Goal: Task Accomplishment & Management: Complete application form

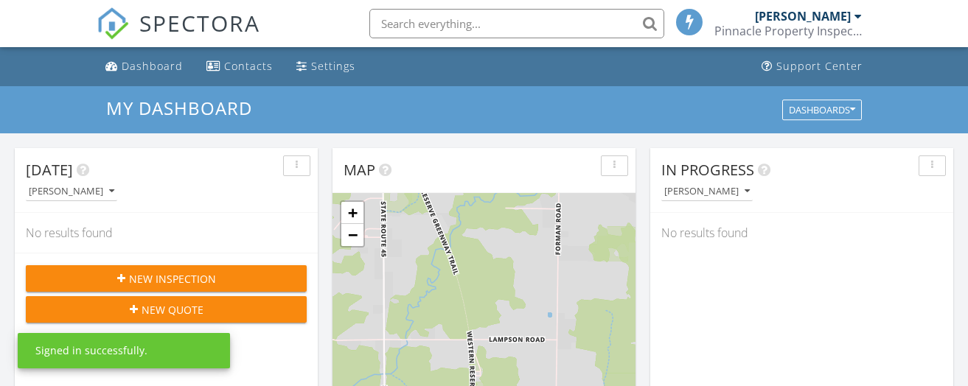
scroll to position [7, 7]
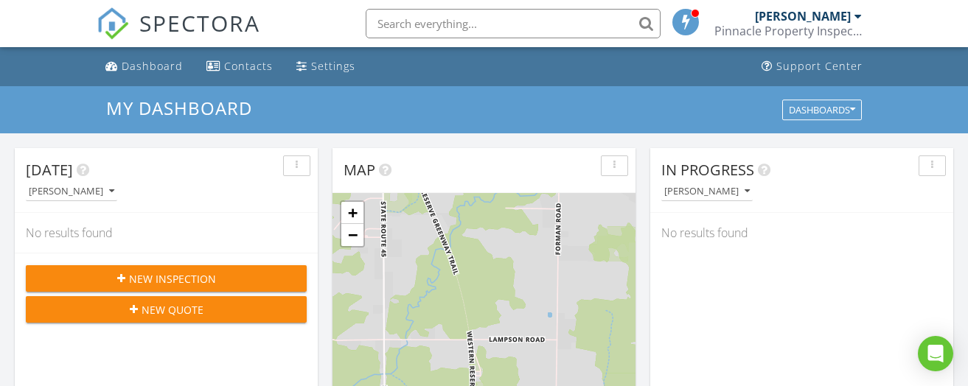
click at [176, 274] on span "New Inspection" at bounding box center [172, 278] width 87 height 15
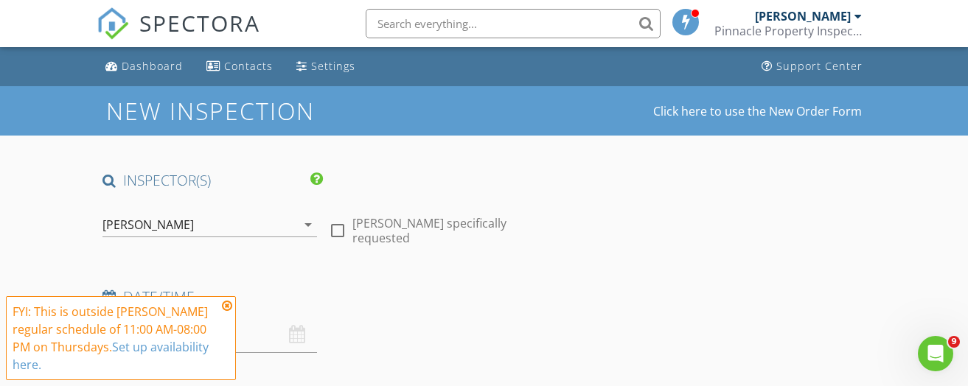
click at [307, 223] on icon "arrow_drop_down" at bounding box center [308, 225] width 18 height 18
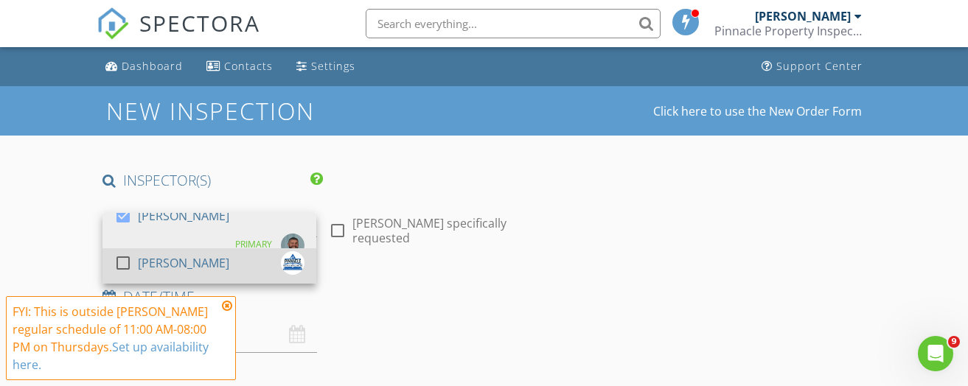
click at [124, 262] on div at bounding box center [123, 263] width 25 height 25
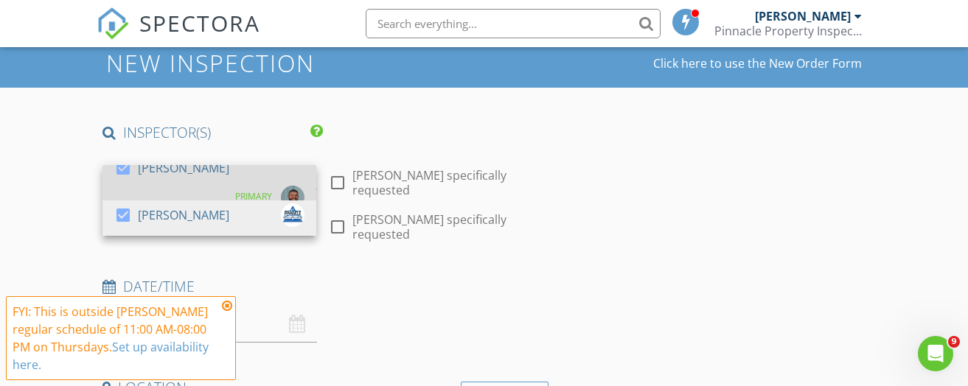
scroll to position [74, 0]
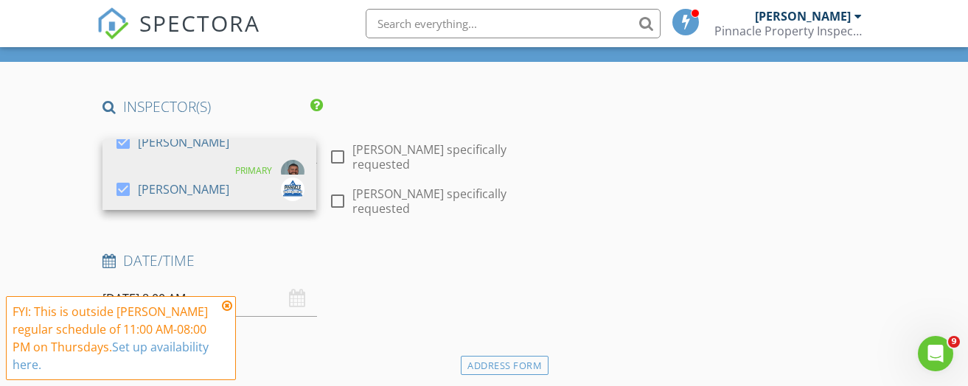
click at [228, 305] on icon at bounding box center [227, 306] width 10 height 12
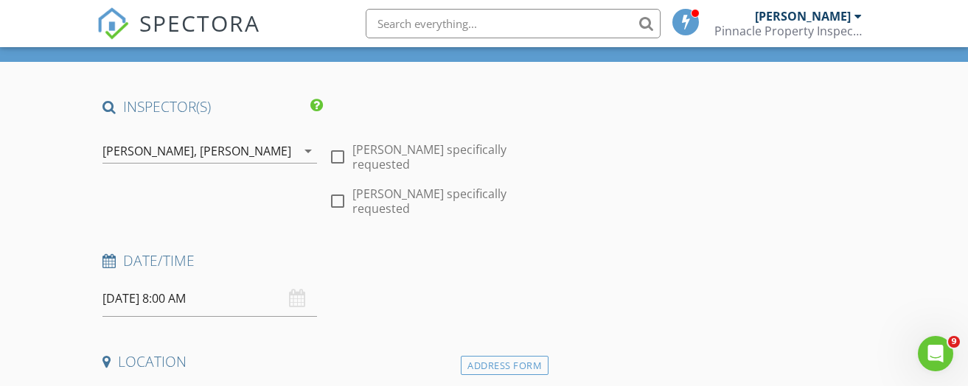
click at [191, 299] on input "08/28/2025 8:00 AM" at bounding box center [210, 299] width 214 height 36
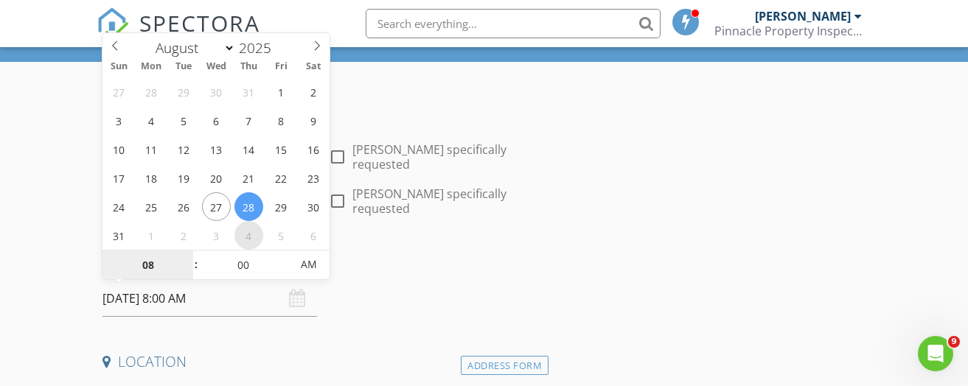
select select "8"
type input "09/04/2025 8:00 AM"
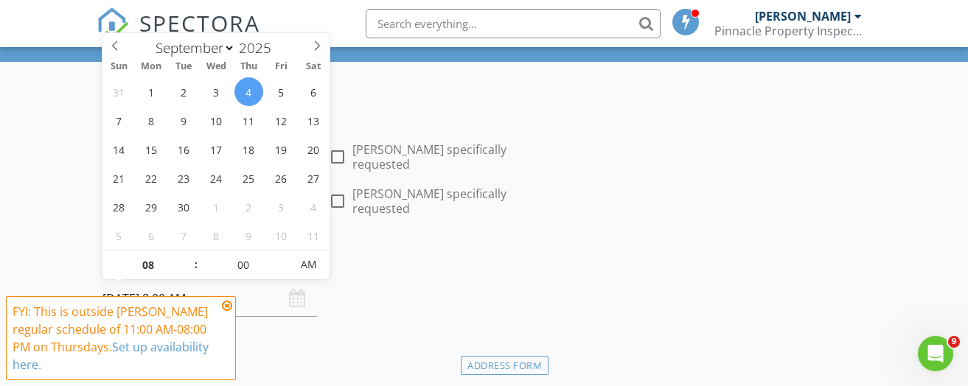
click at [228, 305] on icon at bounding box center [227, 306] width 10 height 12
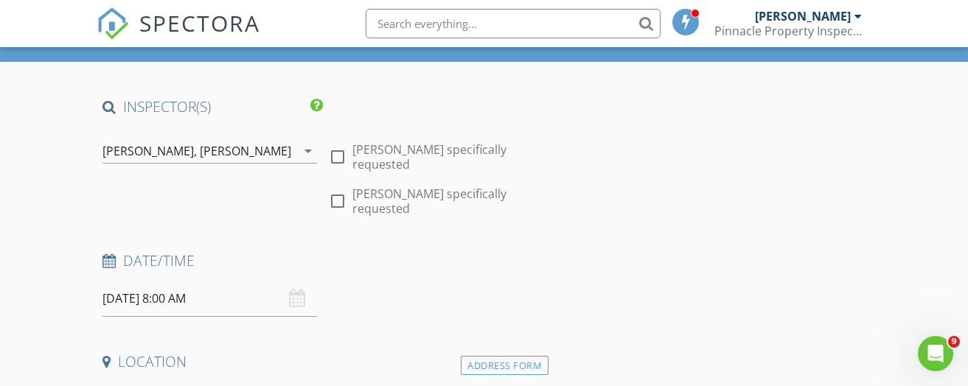
click at [163, 296] on input "09/04/2025 8:00 AM" at bounding box center [210, 299] width 214 height 36
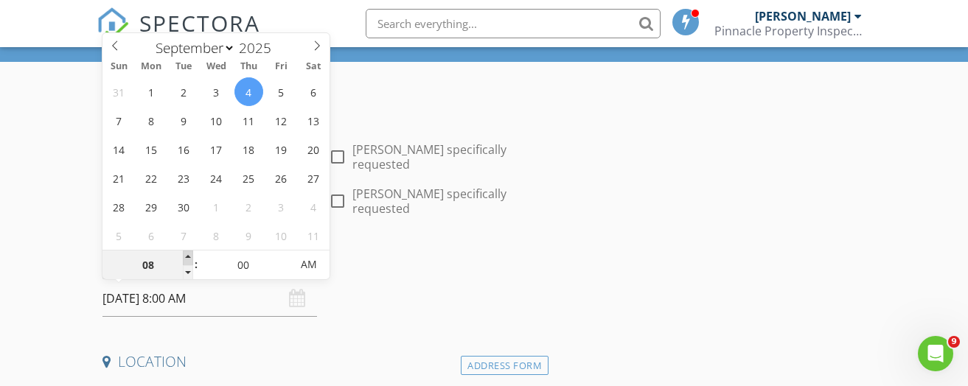
type input "09"
type input "09/04/2025 9:00 AM"
click at [187, 254] on span at bounding box center [188, 258] width 10 height 15
type input "10"
type input "09/04/2025 10:00 AM"
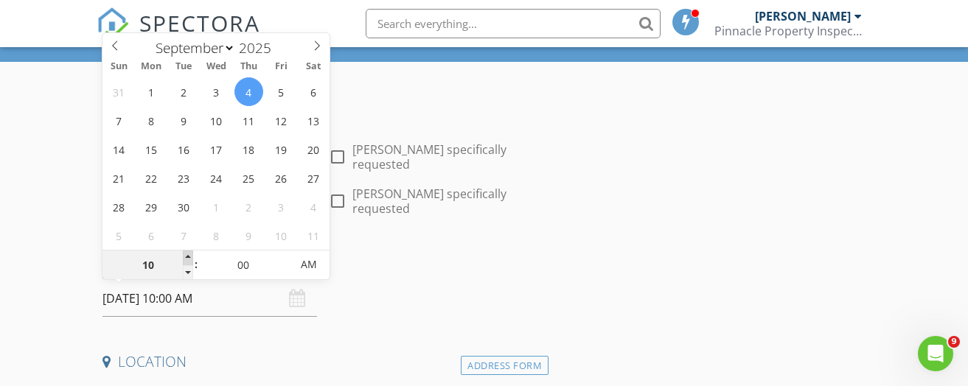
click at [187, 254] on span at bounding box center [188, 258] width 10 height 15
type input "11"
type input "09/04/2025 11:00 AM"
click at [187, 254] on span at bounding box center [188, 258] width 10 height 15
type input "12"
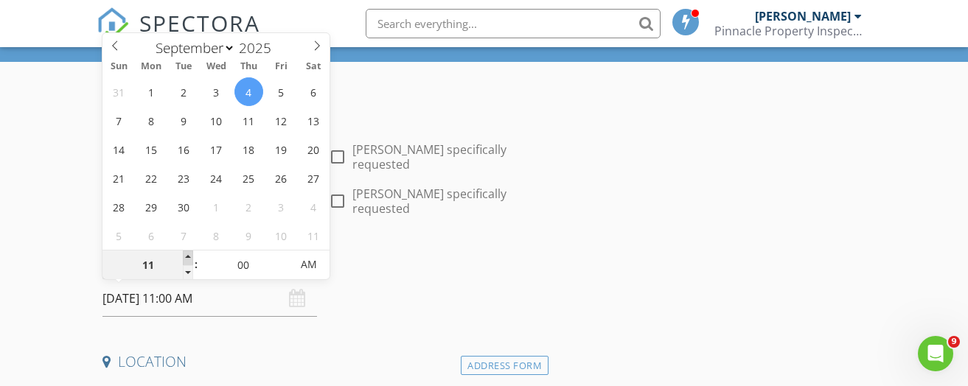
type input "09/04/2025 12:00 PM"
click at [187, 254] on span at bounding box center [188, 258] width 10 height 15
type input "01"
type input "09/04/2025 1:00 PM"
click at [187, 254] on span at bounding box center [188, 258] width 10 height 15
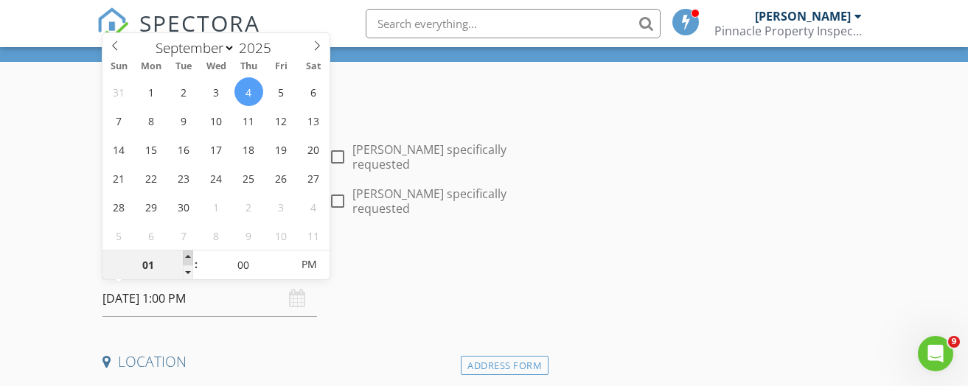
type input "02"
type input "09/04/2025 2:00 PM"
click at [187, 254] on span at bounding box center [188, 258] width 10 height 15
type input "03"
type input "09/04/2025 3:00 PM"
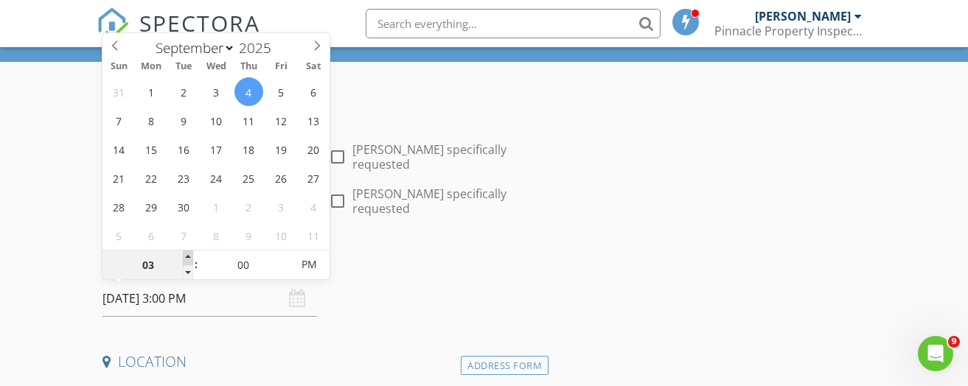
click at [187, 254] on span at bounding box center [188, 258] width 10 height 15
type input "04"
type input "09/04/2025 4:00 PM"
click at [187, 254] on span at bounding box center [188, 258] width 10 height 15
type input "05"
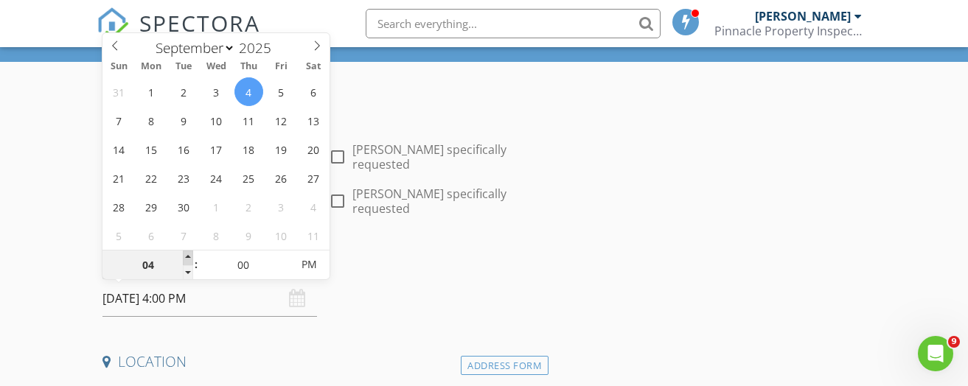
type input "09/04/2025 5:00 PM"
click at [187, 254] on span at bounding box center [188, 258] width 10 height 15
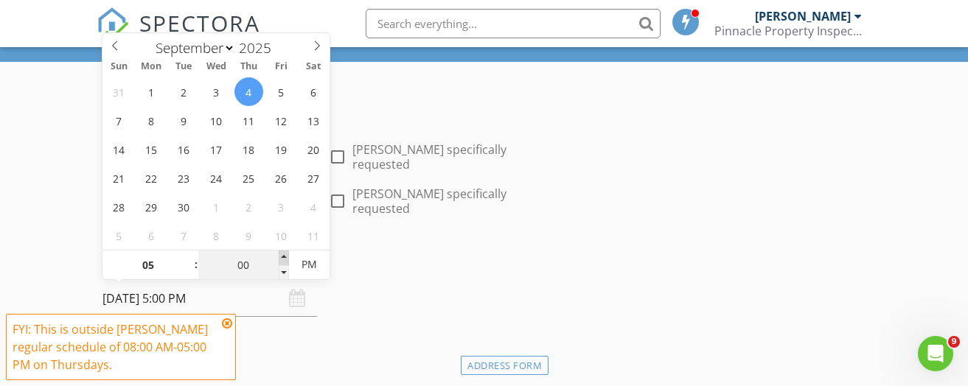
type input "05"
type input "09/04/2025 5:05 PM"
click at [281, 257] on span at bounding box center [284, 258] width 10 height 15
type input "10"
type input "09/04/2025 5:10 PM"
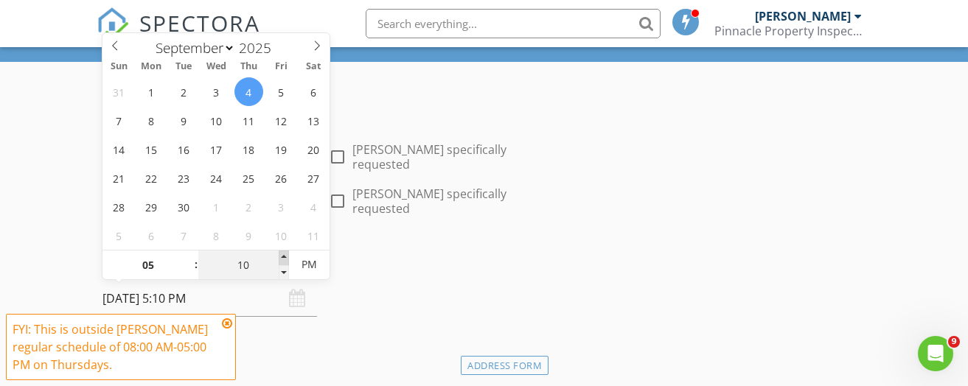
click at [281, 257] on span at bounding box center [284, 258] width 10 height 15
type input "15"
type input "09/04/2025 5:15 PM"
click at [281, 257] on span at bounding box center [284, 258] width 10 height 15
type input "20"
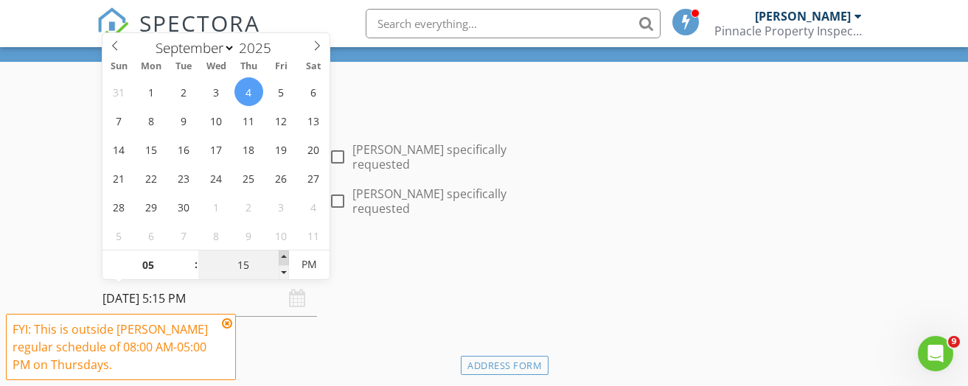
type input "09/04/2025 5:20 PM"
click at [281, 257] on span at bounding box center [284, 258] width 10 height 15
type input "25"
type input "09/04/2025 5:25 PM"
click at [281, 257] on span at bounding box center [284, 258] width 10 height 15
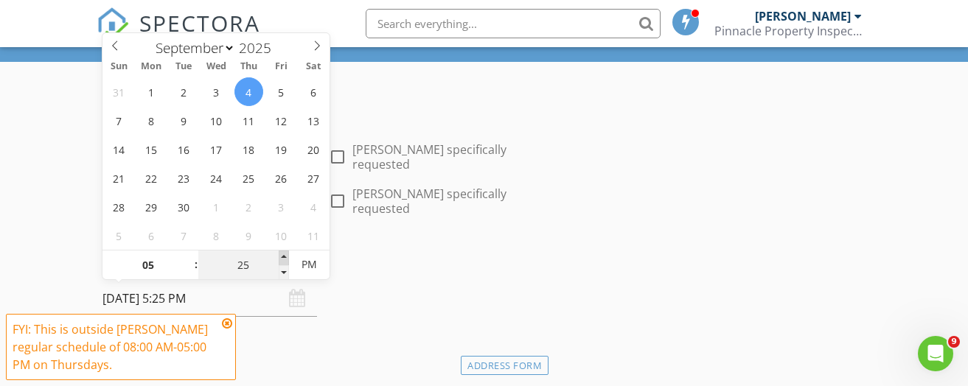
type input "30"
type input "09/04/2025 5:30 PM"
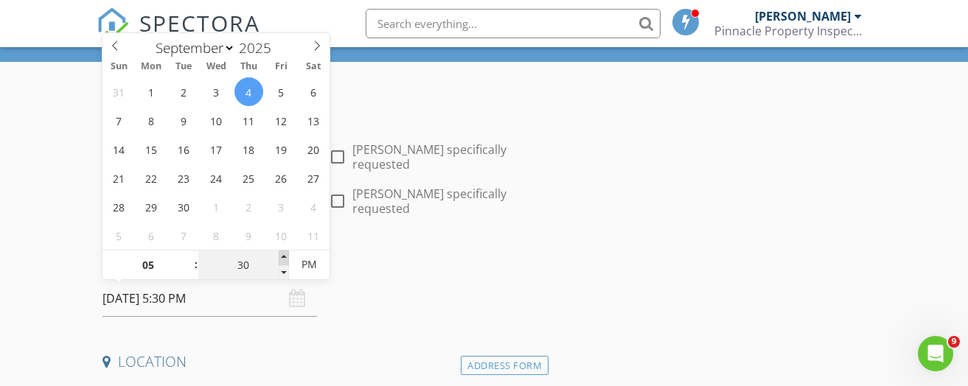
click at [281, 257] on span at bounding box center [284, 258] width 10 height 15
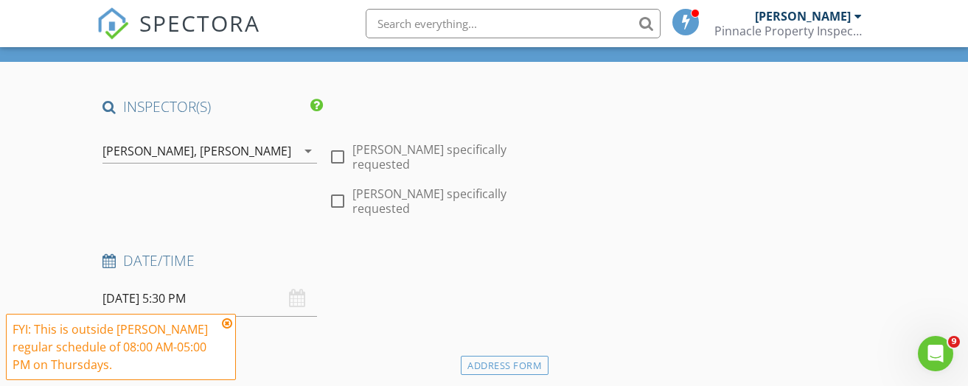
click at [227, 323] on icon at bounding box center [227, 324] width 10 height 12
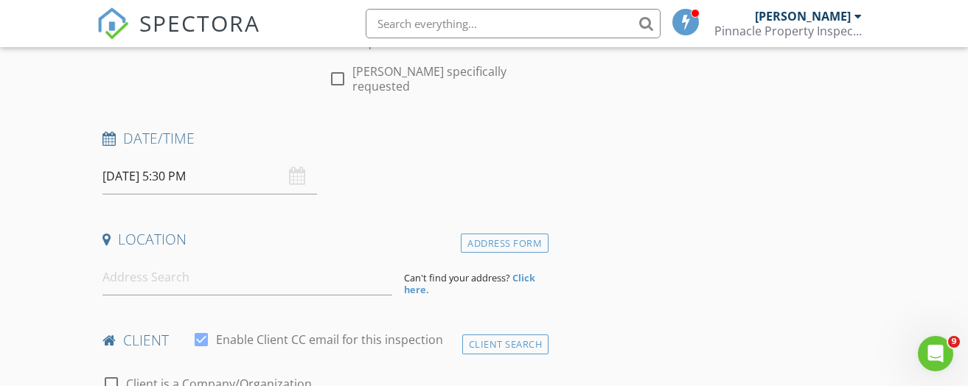
scroll to position [221, 0]
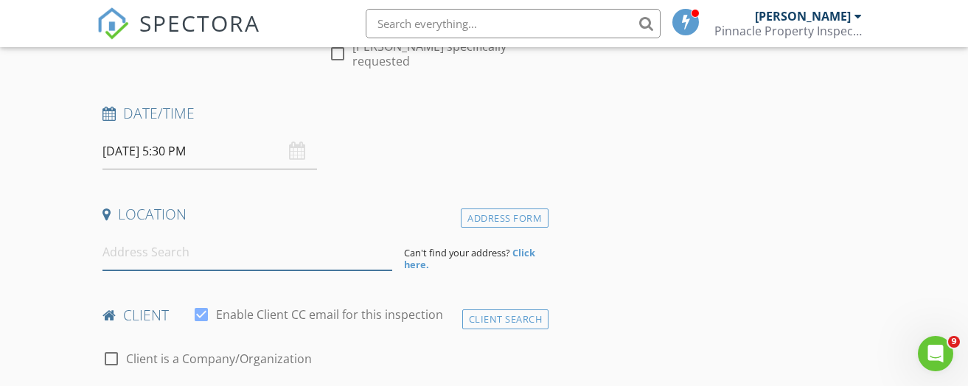
click at [145, 247] on input at bounding box center [247, 253] width 289 height 36
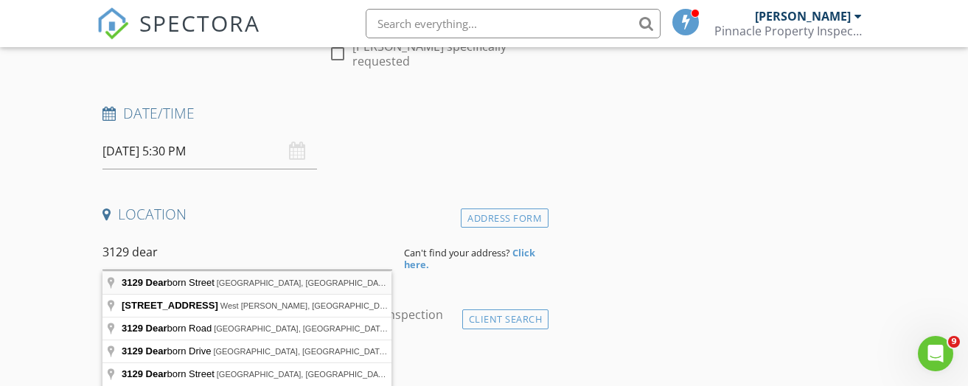
type input "3129 Dearborn Street, Youngstown, OH, USA"
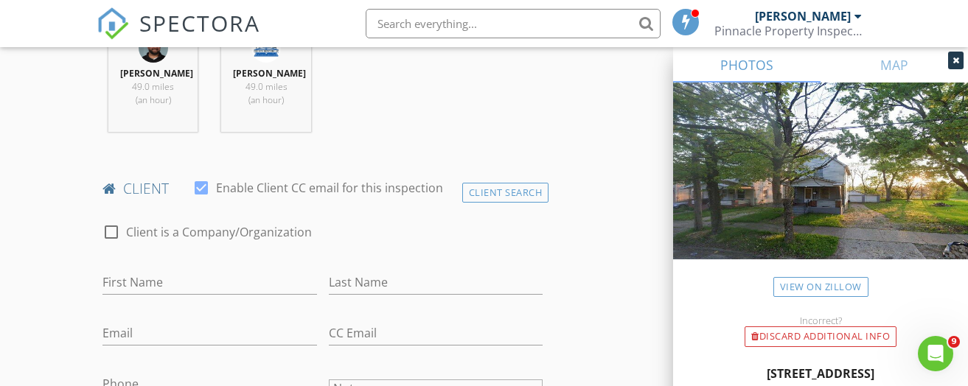
scroll to position [664, 0]
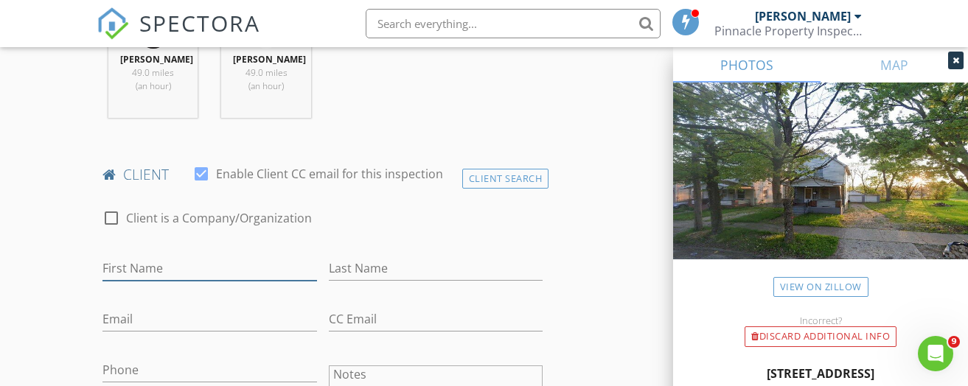
click at [154, 263] on input "First Name" at bounding box center [210, 269] width 214 height 24
type input "Michael"
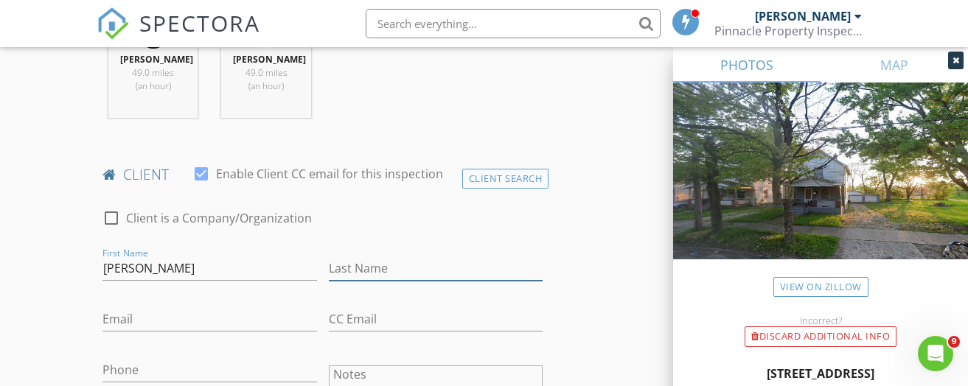
click at [367, 257] on input "Last Name" at bounding box center [436, 269] width 214 height 24
type input "Spoljaric"
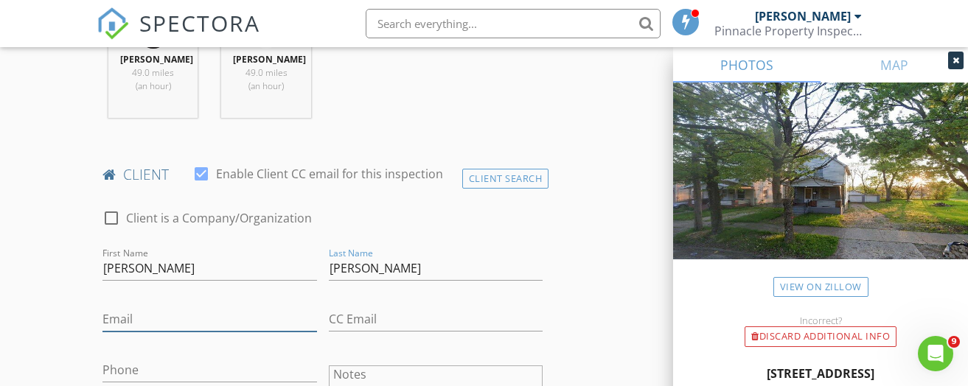
click at [138, 314] on input "Email" at bounding box center [210, 320] width 214 height 24
click at [126, 365] on input "Phone" at bounding box center [210, 370] width 214 height 24
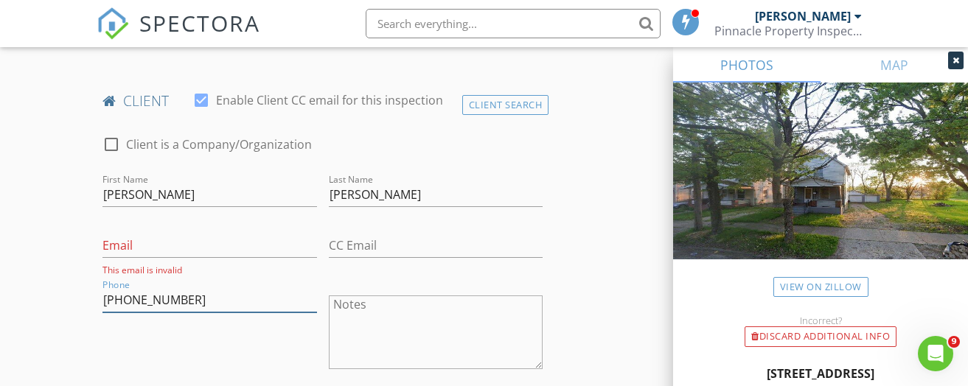
scroll to position [811, 0]
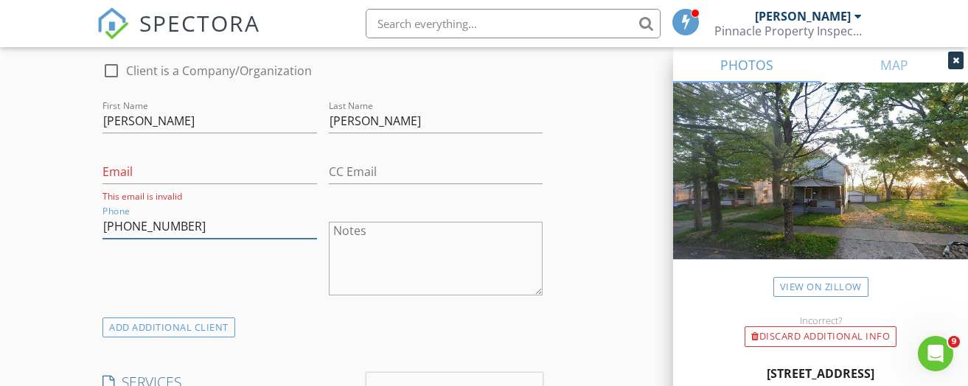
type input "330-240-6541"
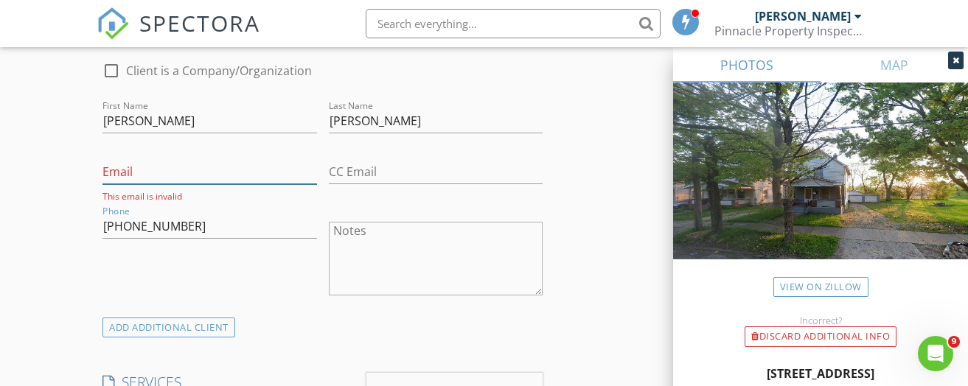
click at [142, 169] on input "Email" at bounding box center [210, 172] width 214 height 24
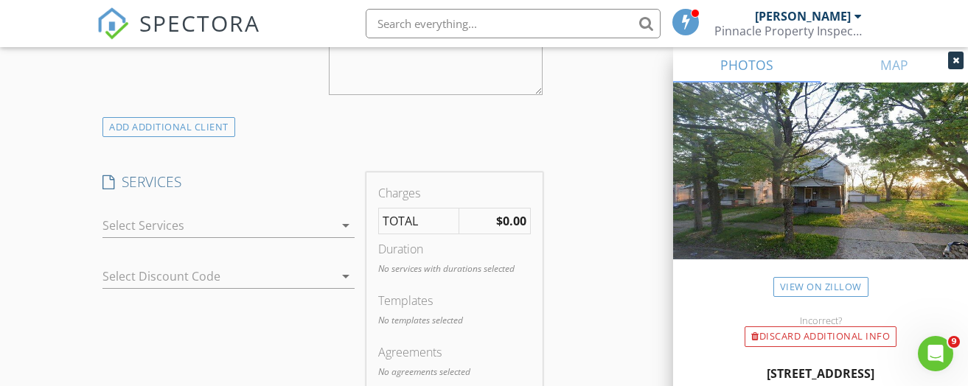
scroll to position [1032, 0]
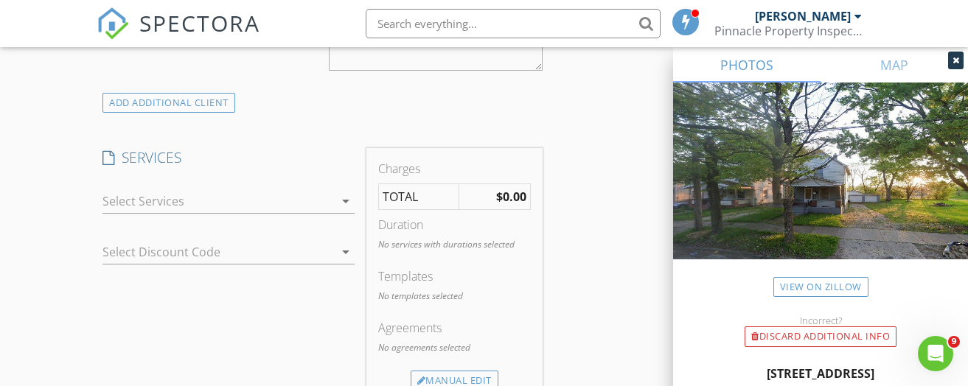
type input "mike532024@gmail.com"
click at [347, 201] on icon "arrow_drop_down" at bounding box center [346, 201] width 18 height 18
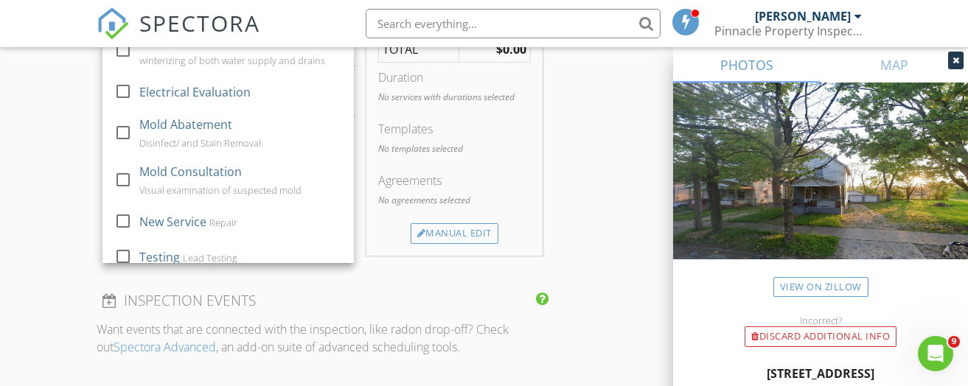
scroll to position [422, 0]
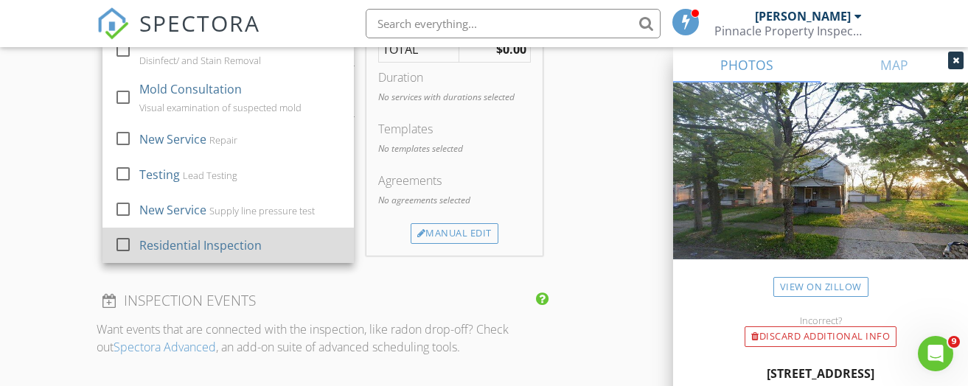
click at [119, 246] on div at bounding box center [123, 244] width 25 height 25
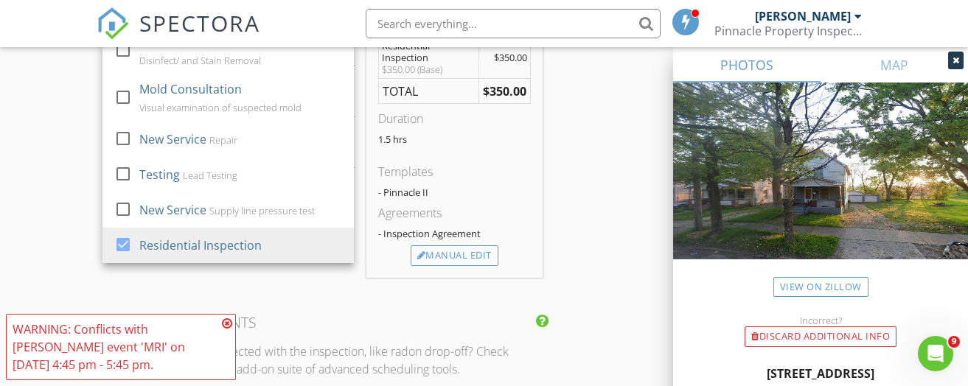
click at [227, 323] on icon at bounding box center [227, 324] width 10 height 12
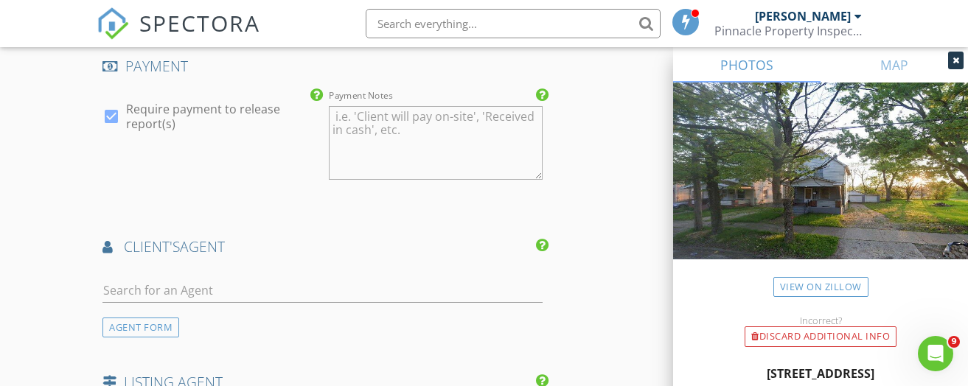
scroll to position [1622, 0]
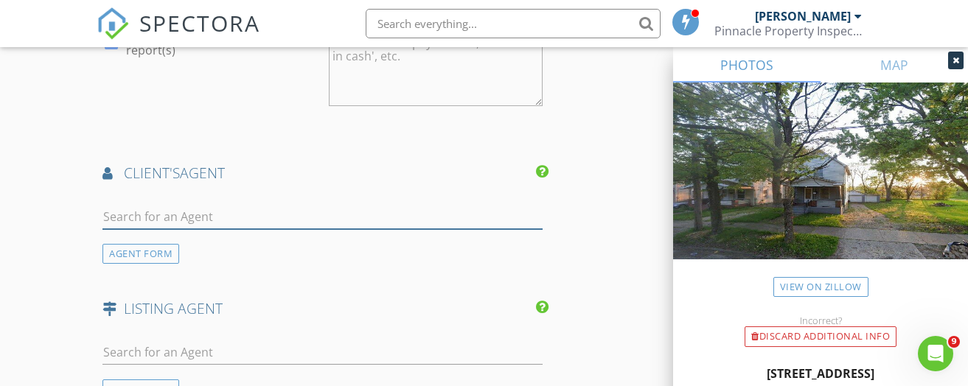
click at [146, 211] on input "text" at bounding box center [323, 217] width 440 height 24
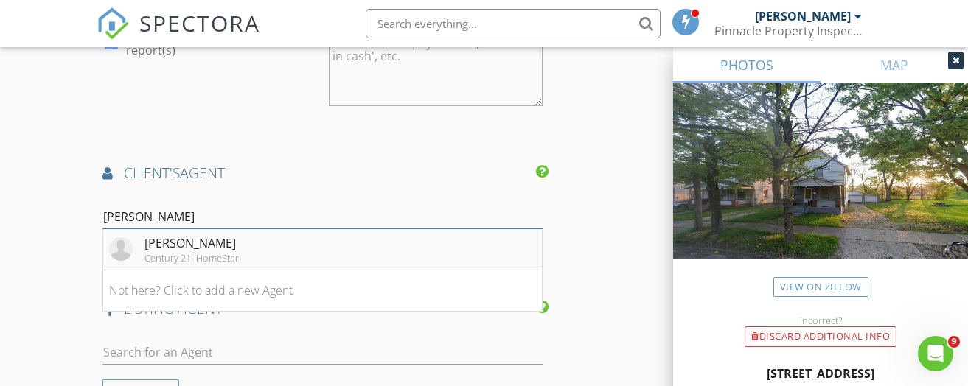
type input "Britt"
click at [163, 243] on div "Brittany Pruitt" at bounding box center [192, 244] width 94 height 18
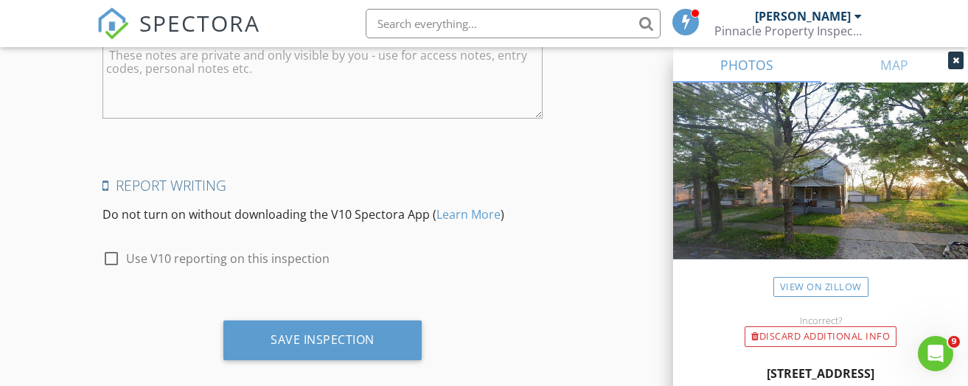
scroll to position [2404, 0]
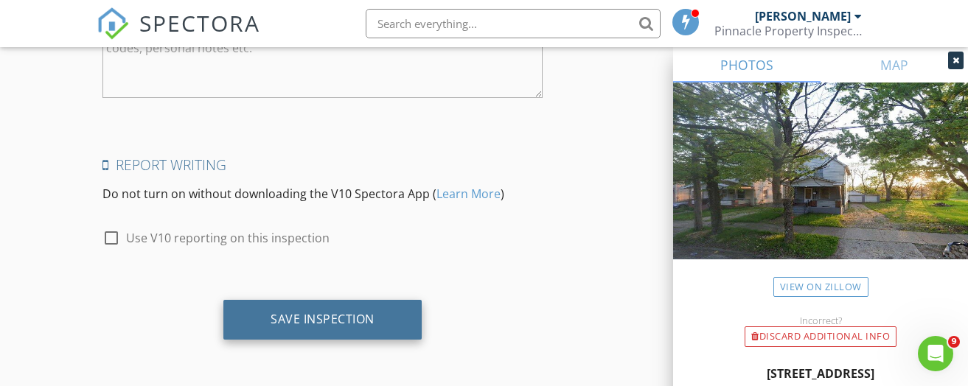
click at [330, 322] on div "Save Inspection" at bounding box center [323, 319] width 104 height 15
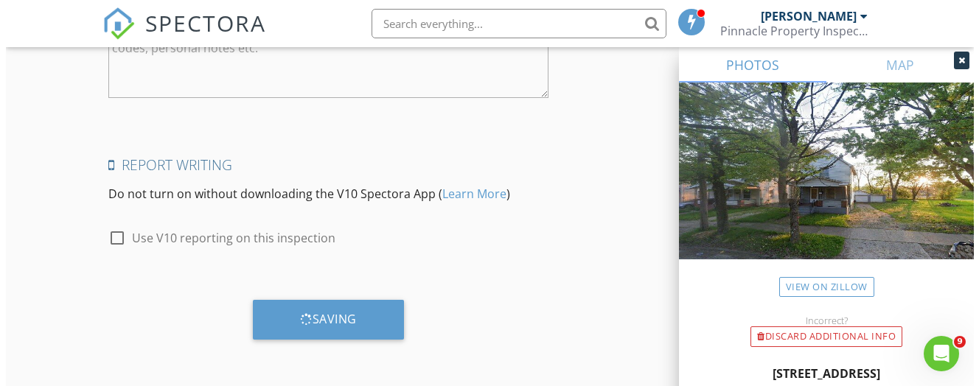
scroll to position [2392, 0]
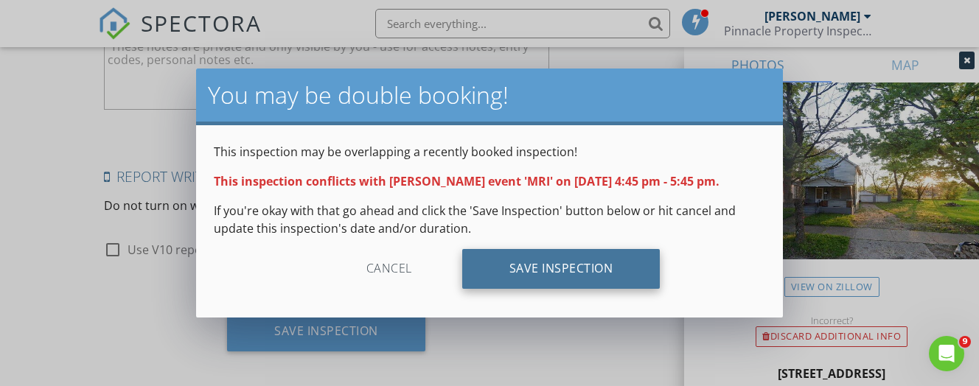
click at [528, 273] on div "Save Inspection" at bounding box center [561, 269] width 198 height 40
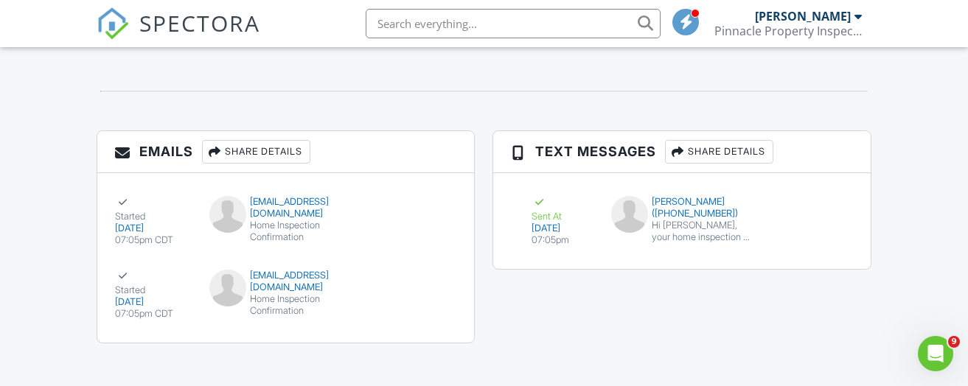
scroll to position [1607, 0]
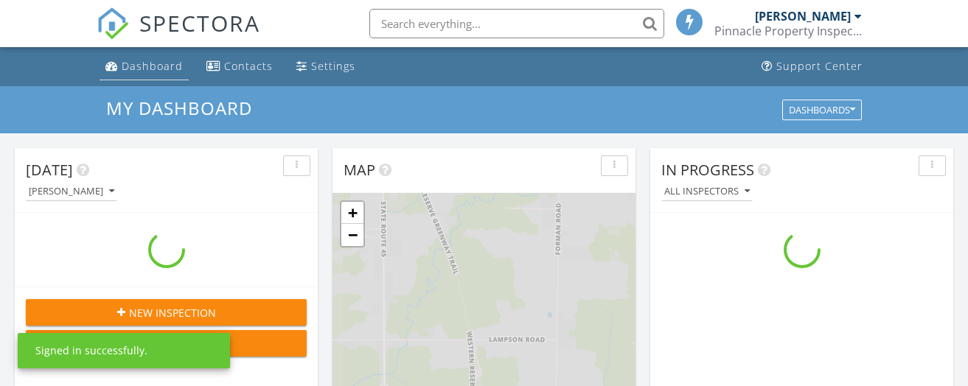
scroll to position [1365, 991]
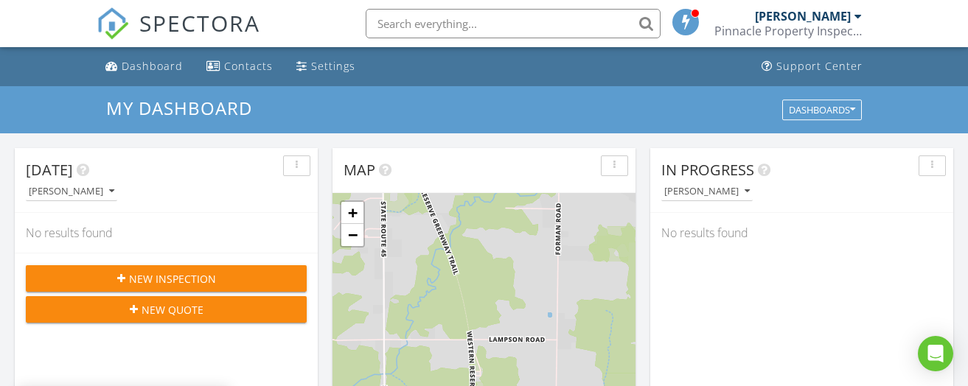
click at [179, 281] on span "New Inspection" at bounding box center [172, 278] width 87 height 15
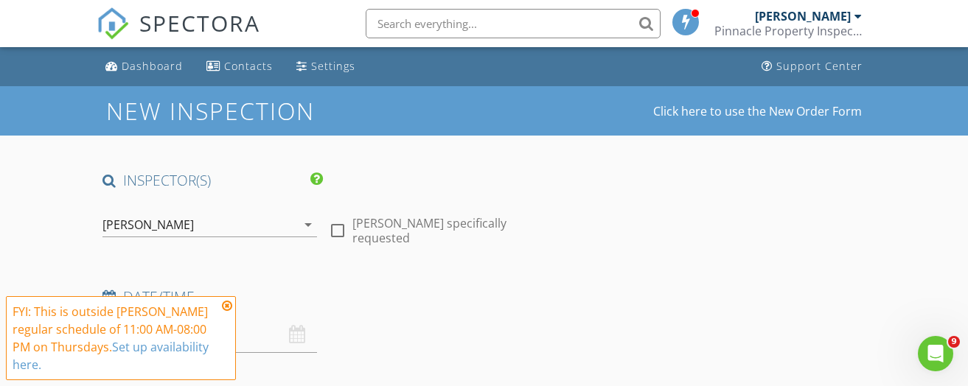
click at [307, 227] on icon "arrow_drop_down" at bounding box center [308, 225] width 18 height 18
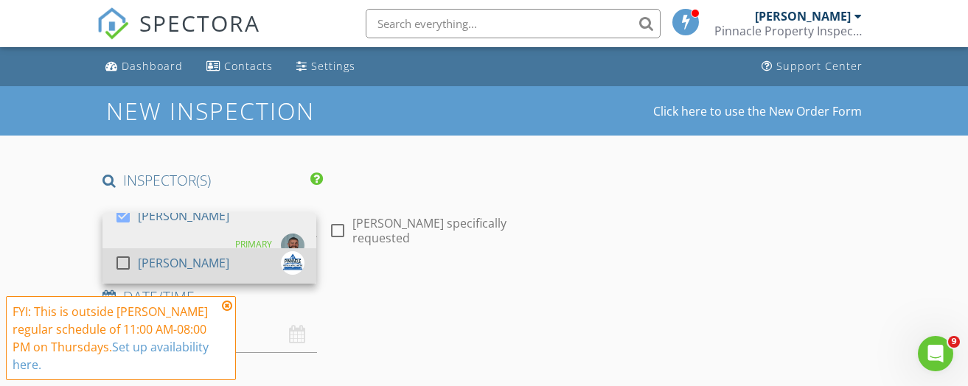
click at [122, 259] on div at bounding box center [123, 263] width 25 height 25
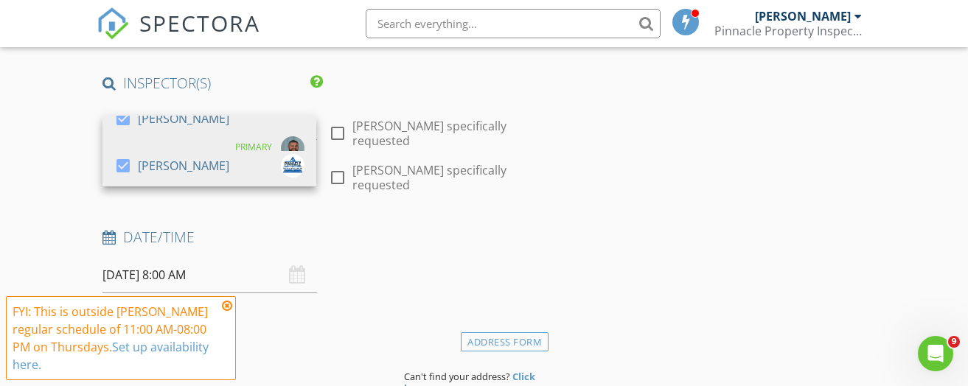
scroll to position [147, 0]
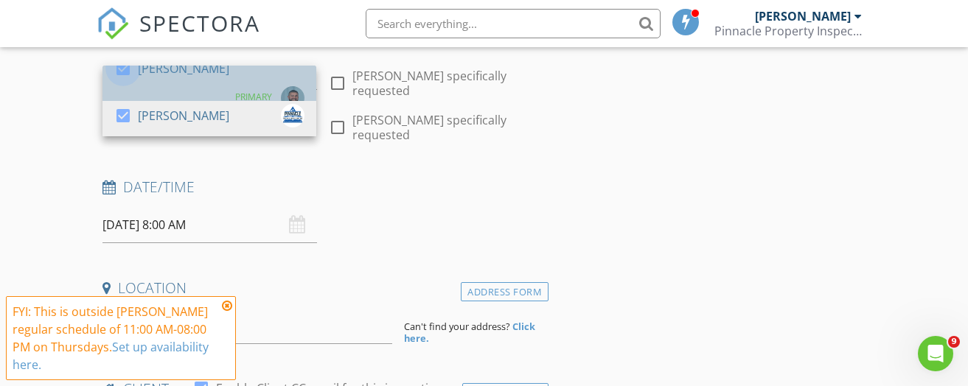
click at [121, 79] on div at bounding box center [123, 68] width 25 height 25
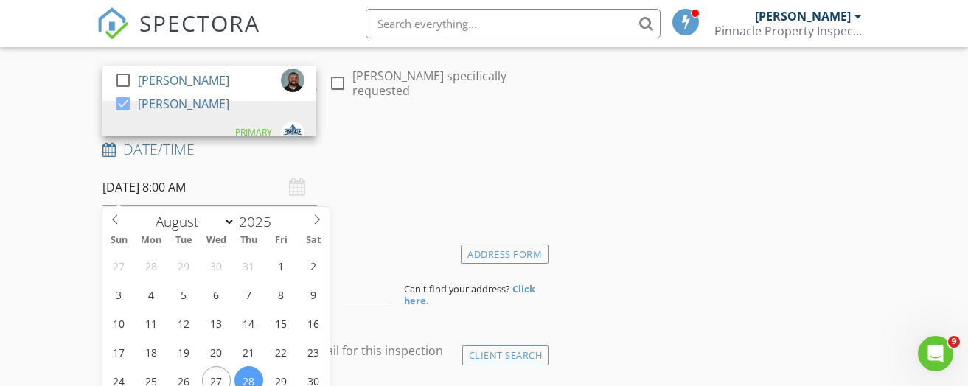
click at [174, 184] on input "08/28/2025 8:00 AM" at bounding box center [210, 188] width 214 height 36
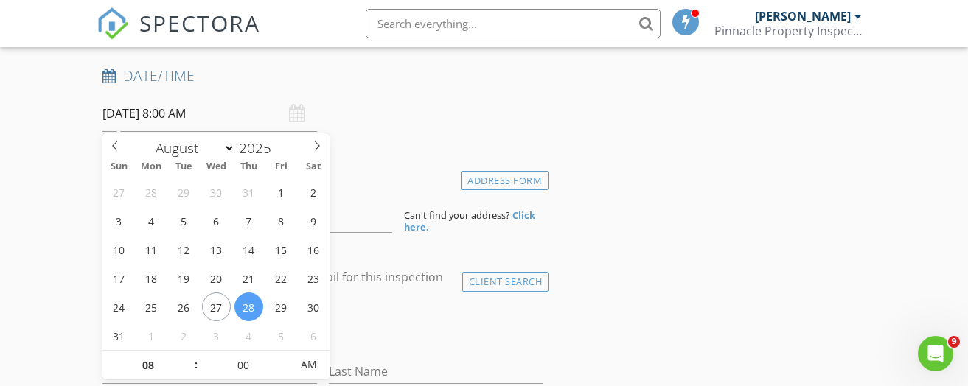
scroll to position [295, 0]
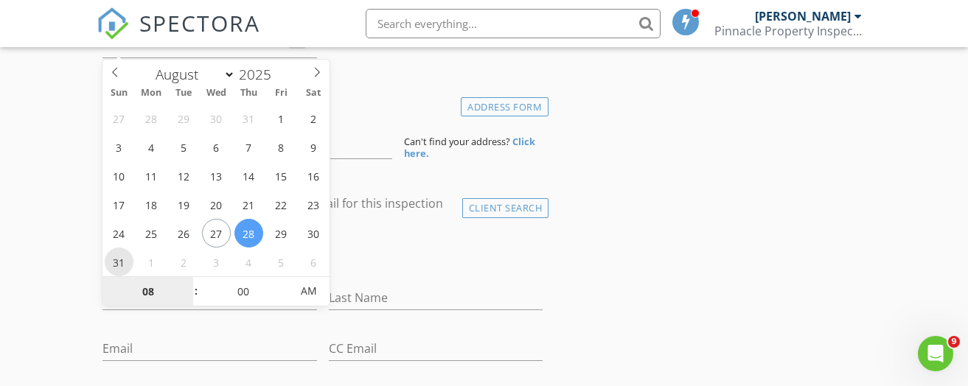
type input "08/31/2025 8:00 AM"
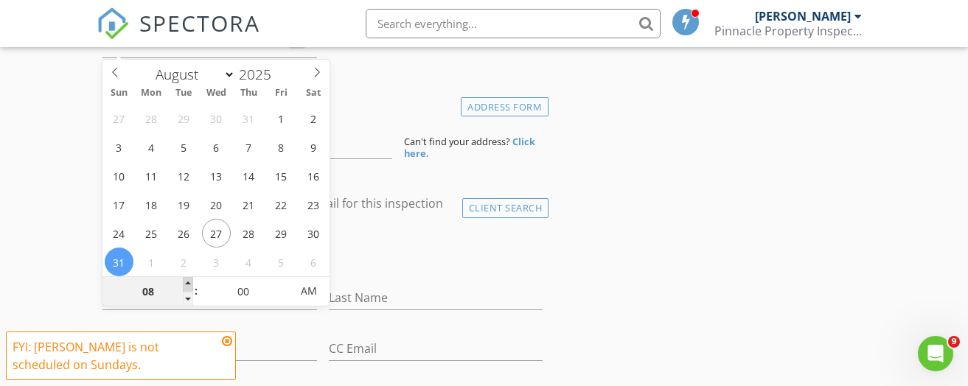
type input "09"
type input "08/31/2025 9:00 AM"
click at [188, 281] on span at bounding box center [188, 284] width 10 height 15
type input "10"
type input "[DATE] 10:00 AM"
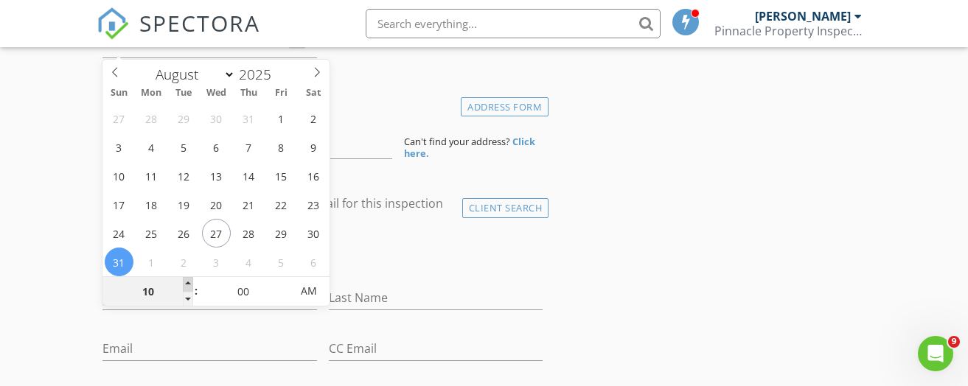
click at [188, 281] on span at bounding box center [188, 284] width 10 height 15
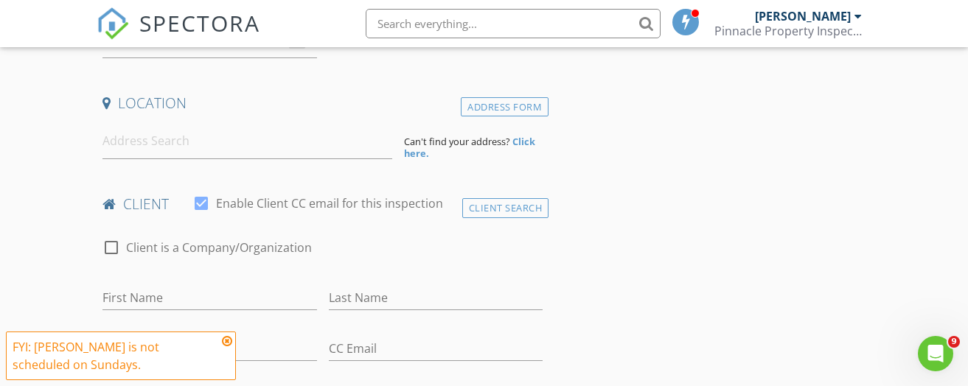
click at [226, 341] on icon at bounding box center [227, 342] width 10 height 12
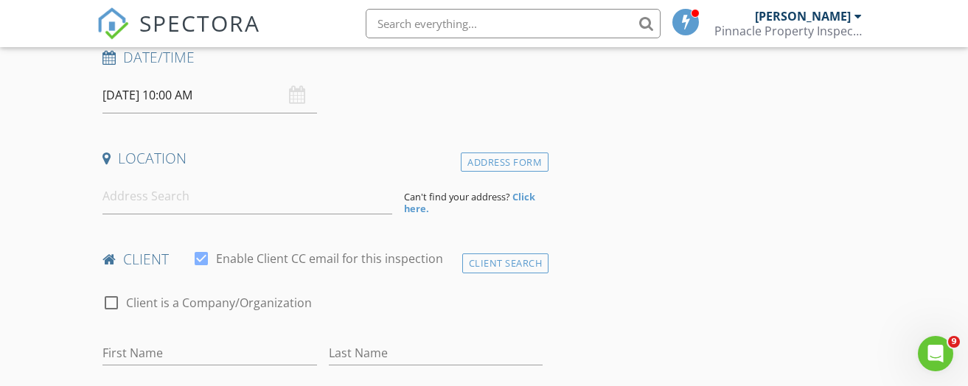
scroll to position [147, 0]
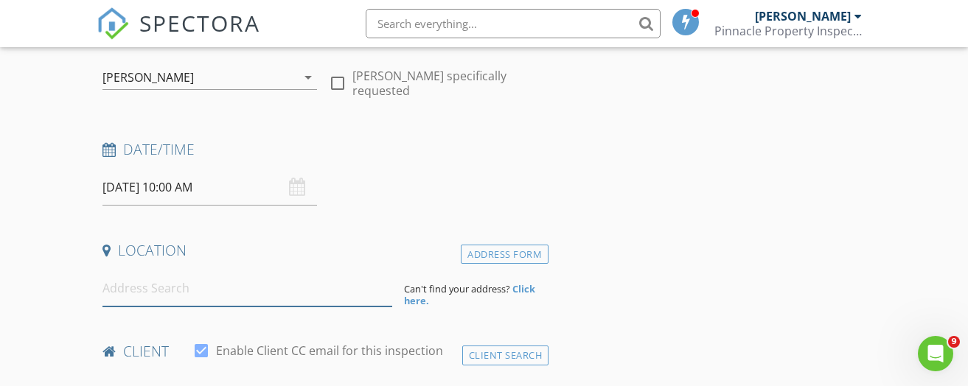
click at [131, 290] on input at bounding box center [247, 289] width 289 height 36
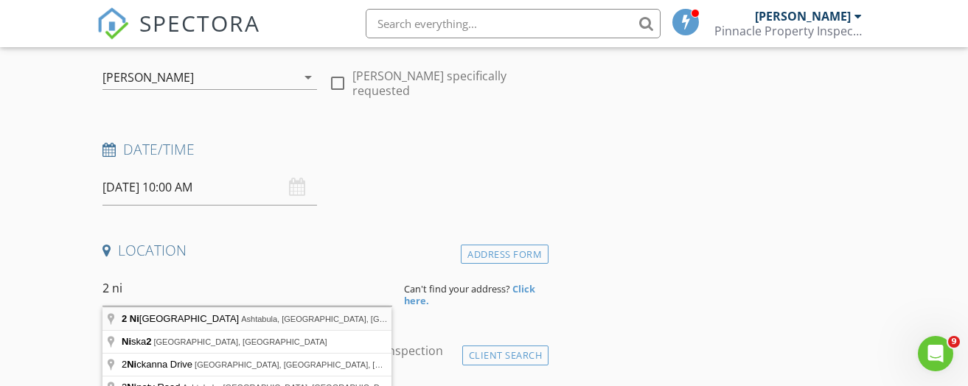
type input "2 Ninevah Beach, Ashtabula, OH, USA"
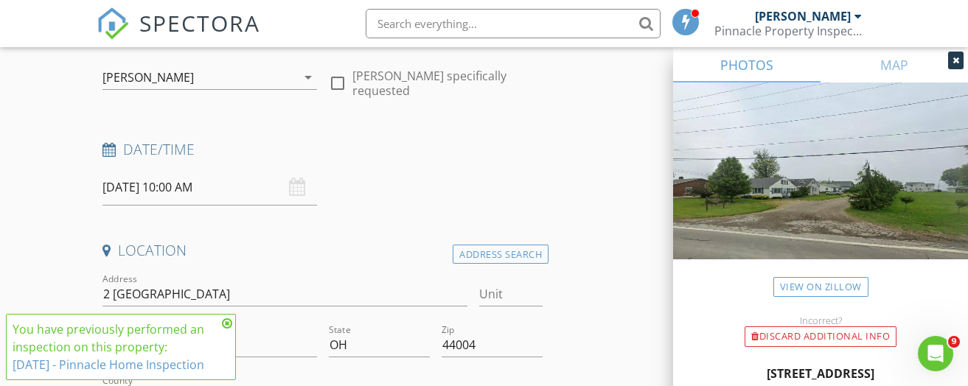
scroll to position [221, 0]
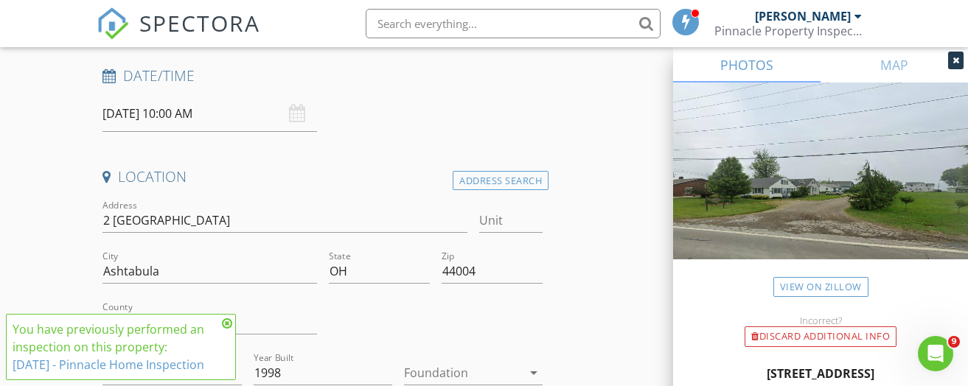
click at [229, 318] on icon at bounding box center [227, 324] width 10 height 12
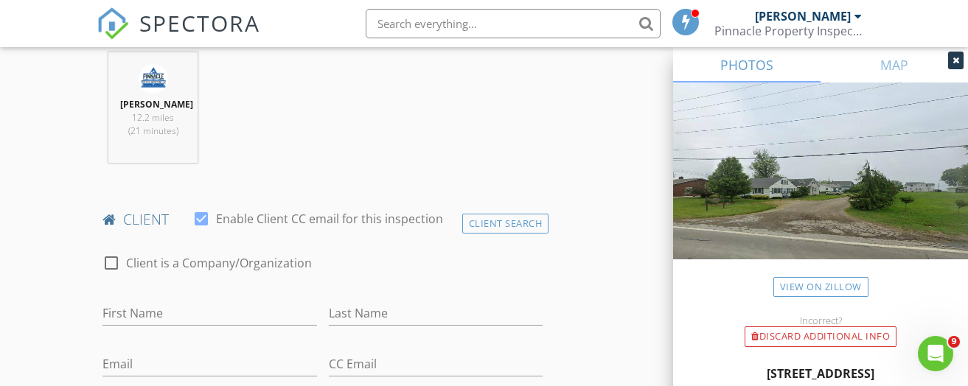
scroll to position [590, 0]
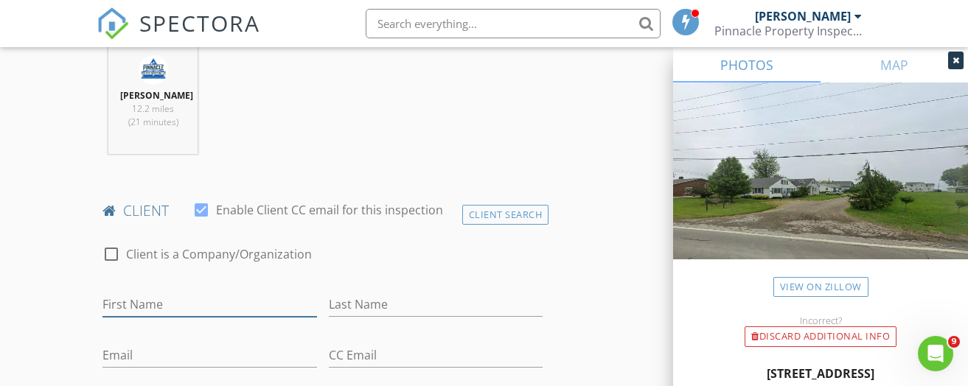
click at [136, 299] on input "First Name" at bounding box center [210, 305] width 214 height 24
type input "[PERSON_NAME]"
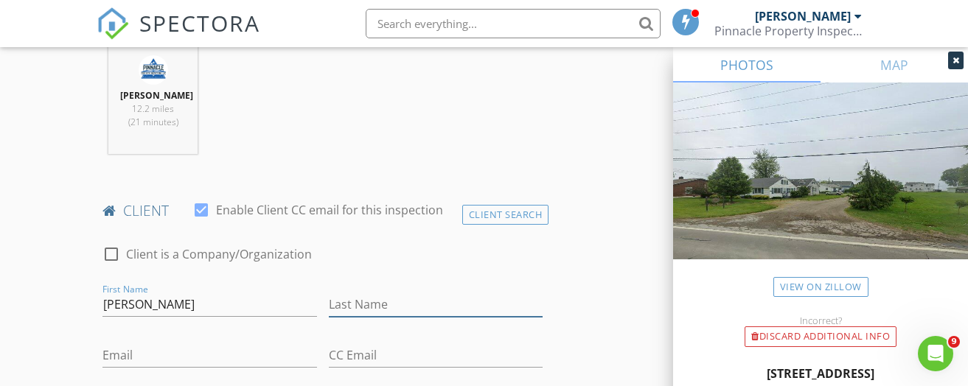
click at [366, 307] on input "Last Name" at bounding box center [436, 305] width 214 height 24
type input "[PERSON_NAME]"
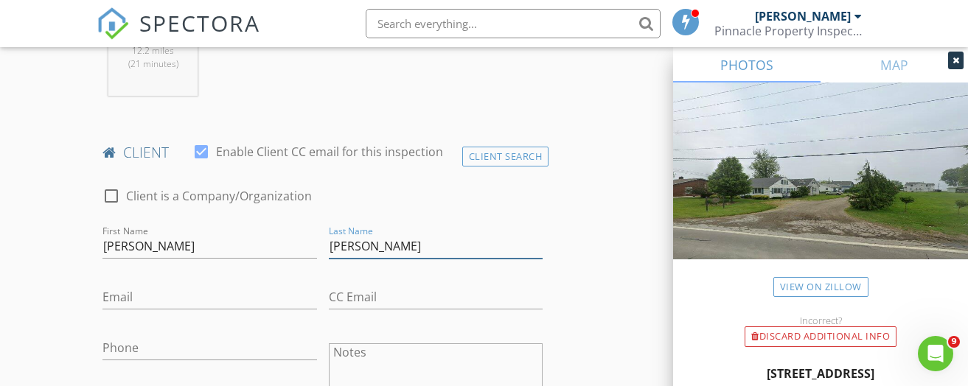
scroll to position [664, 0]
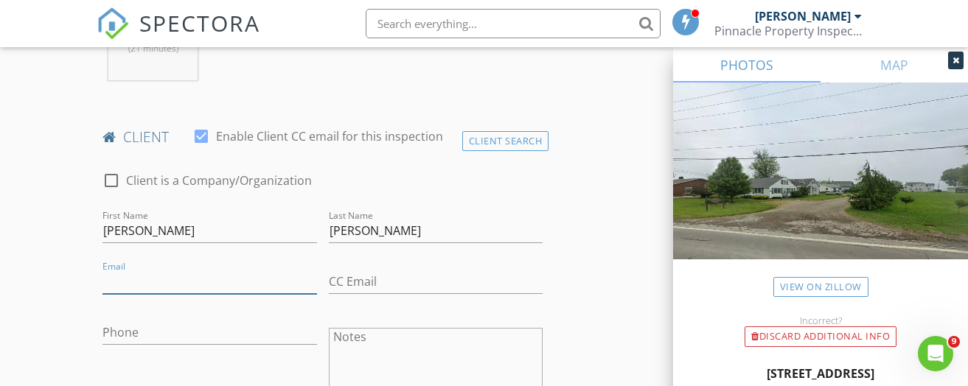
click at [133, 276] on input "Email" at bounding box center [210, 282] width 214 height 24
type input "[EMAIL_ADDRESS][DOMAIN_NAME]"
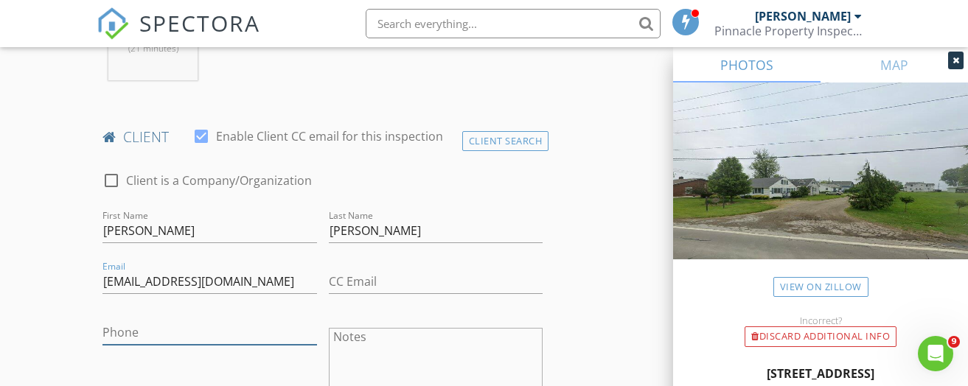
click at [144, 328] on input "Phone" at bounding box center [210, 333] width 214 height 24
type input "[PHONE_NUMBER]"
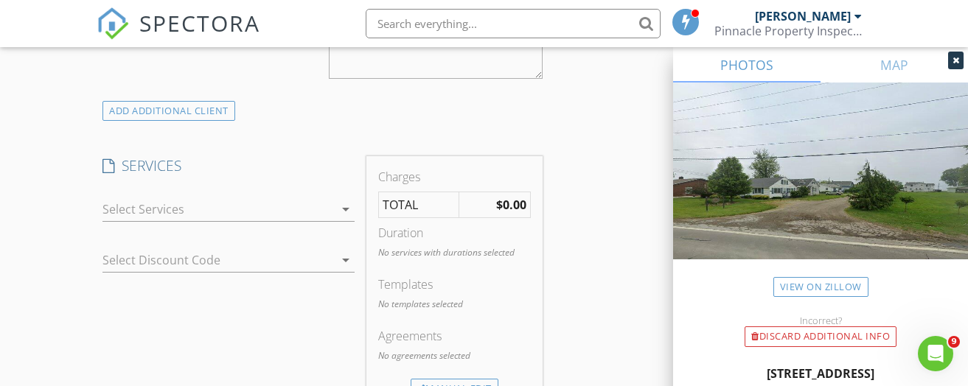
scroll to position [1032, 0]
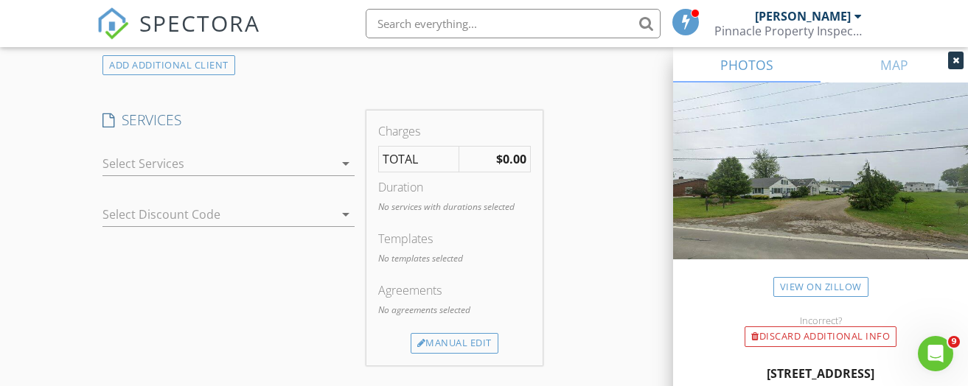
click at [253, 164] on div at bounding box center [218, 164] width 231 height 24
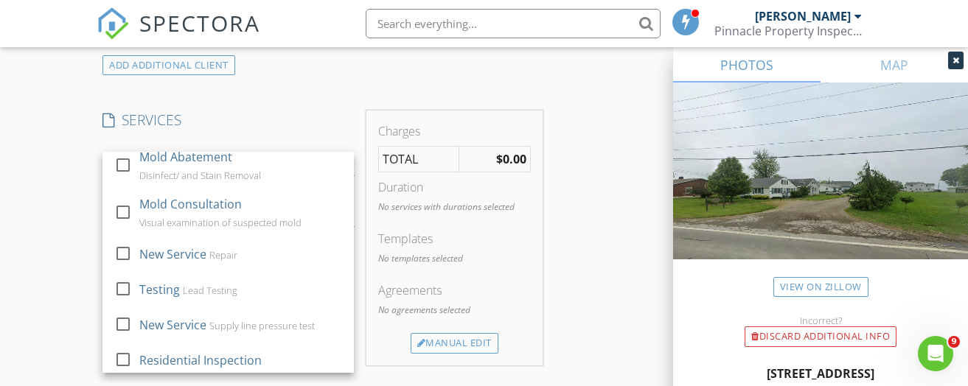
scroll to position [422, 0]
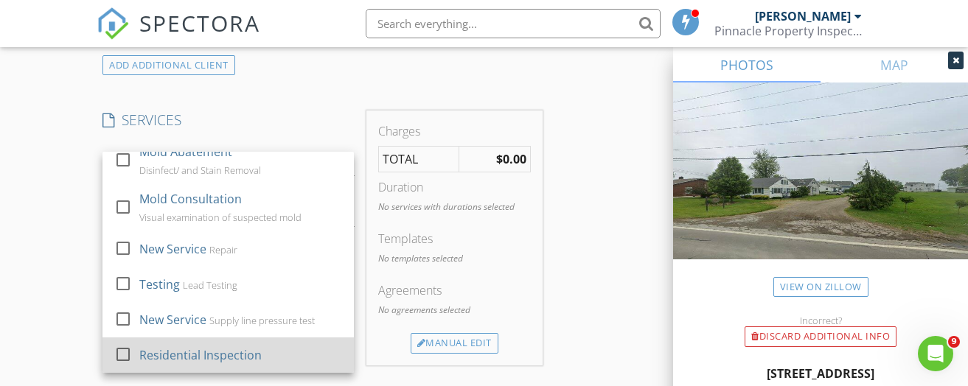
click at [126, 355] on div at bounding box center [123, 354] width 25 height 25
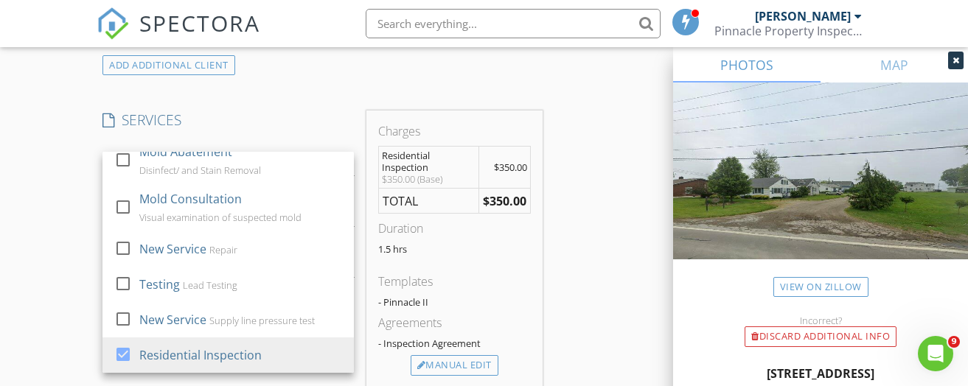
click at [52, 164] on div "New Inspection Click here to use the New Order Form INSPECTOR(S) check_box_outl…" at bounding box center [484, 276] width 968 height 2445
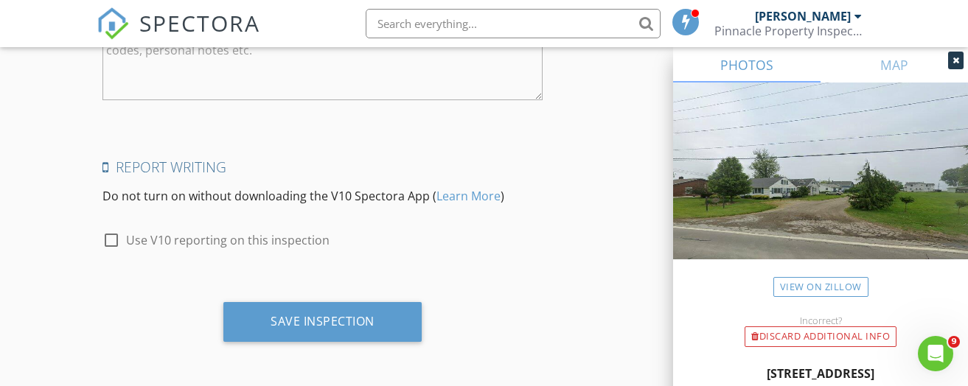
scroll to position [2145, 0]
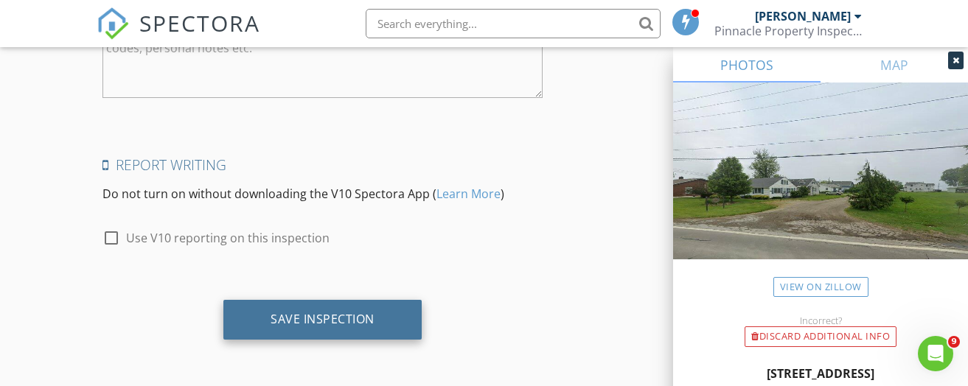
click at [310, 324] on div "Save Inspection" at bounding box center [323, 319] width 104 height 15
